Goal: Find specific page/section: Find specific page/section

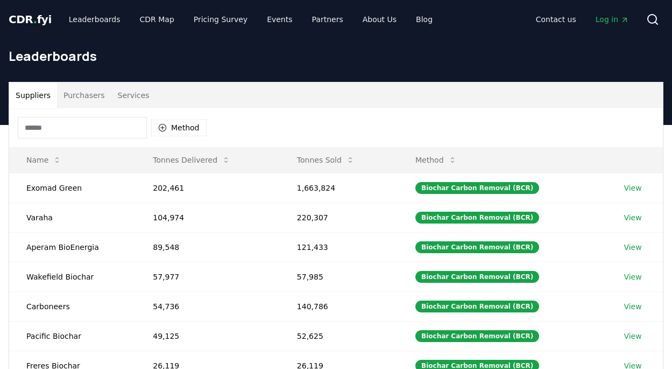
click at [100, 122] on input at bounding box center [82, 128] width 129 height 22
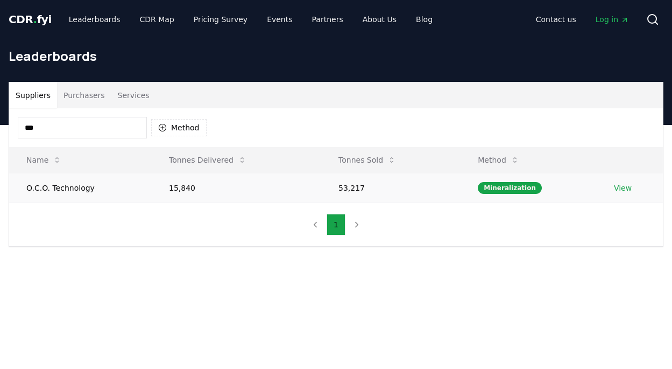
type input "***"
click at [621, 188] on link "View" at bounding box center [623, 187] width 18 height 11
